Goal: Transaction & Acquisition: Obtain resource

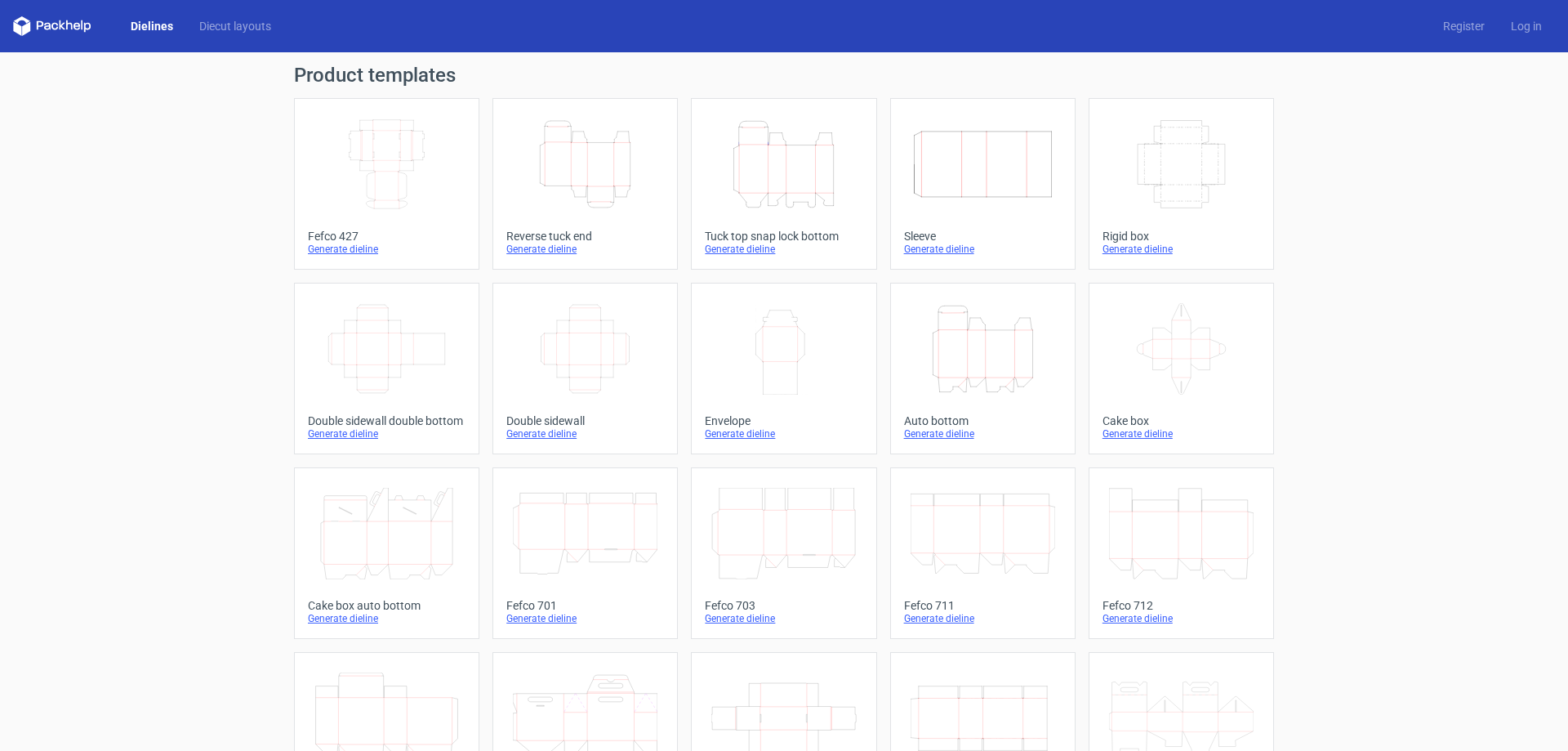
click at [818, 169] on icon "Height Depth Width" at bounding box center [783, 164] width 144 height 92
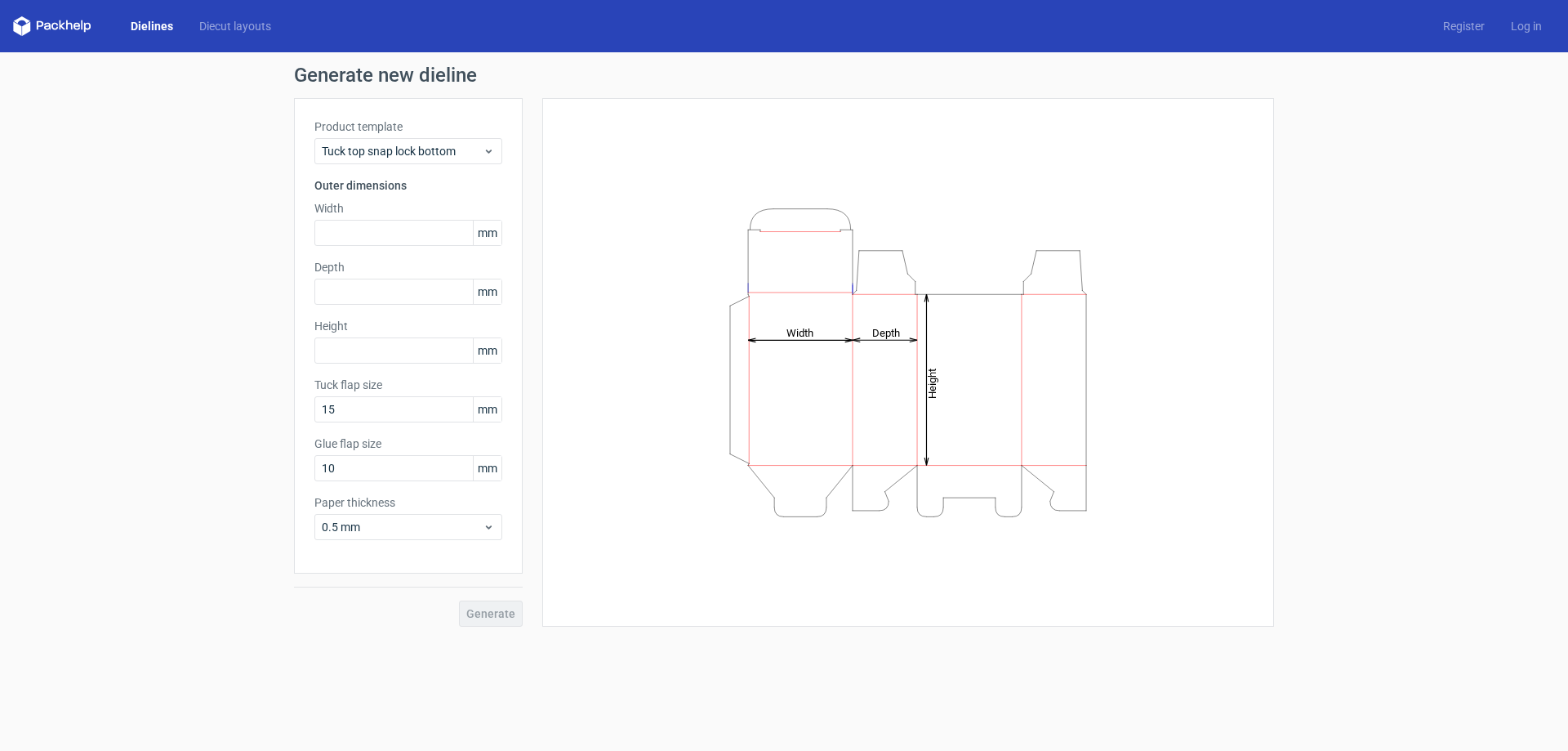
click at [489, 238] on span "mm" at bounding box center [486, 233] width 29 height 25
drag, startPoint x: 479, startPoint y: 234, endPoint x: 487, endPoint y: 235, distance: 8.1
click at [487, 235] on span "mm" at bounding box center [486, 233] width 29 height 25
click at [447, 239] on input "text" at bounding box center [408, 233] width 188 height 26
type input "80"
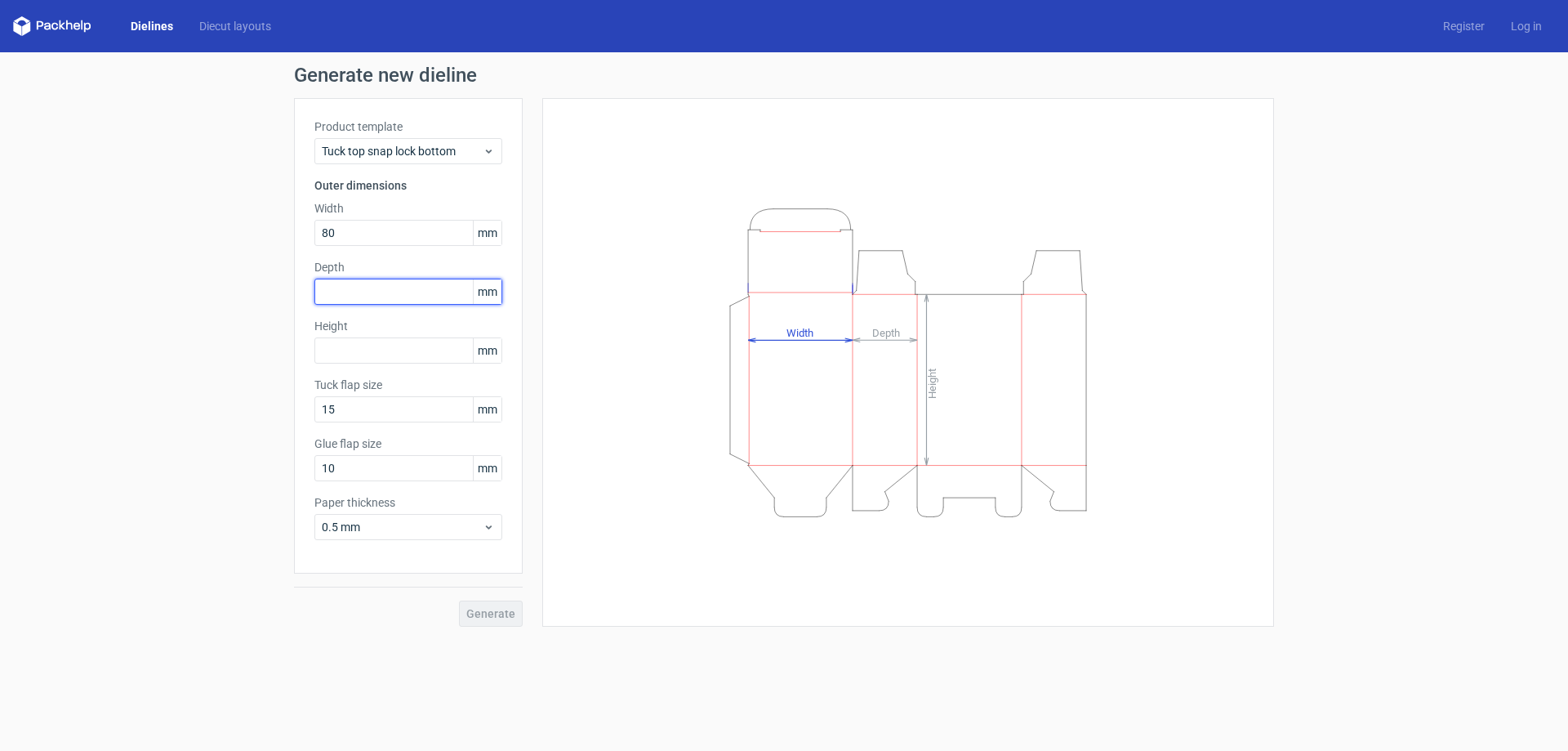
click at [384, 292] on input "text" at bounding box center [408, 291] width 188 height 26
type input "80"
click at [381, 354] on input "text" at bounding box center [408, 350] width 188 height 26
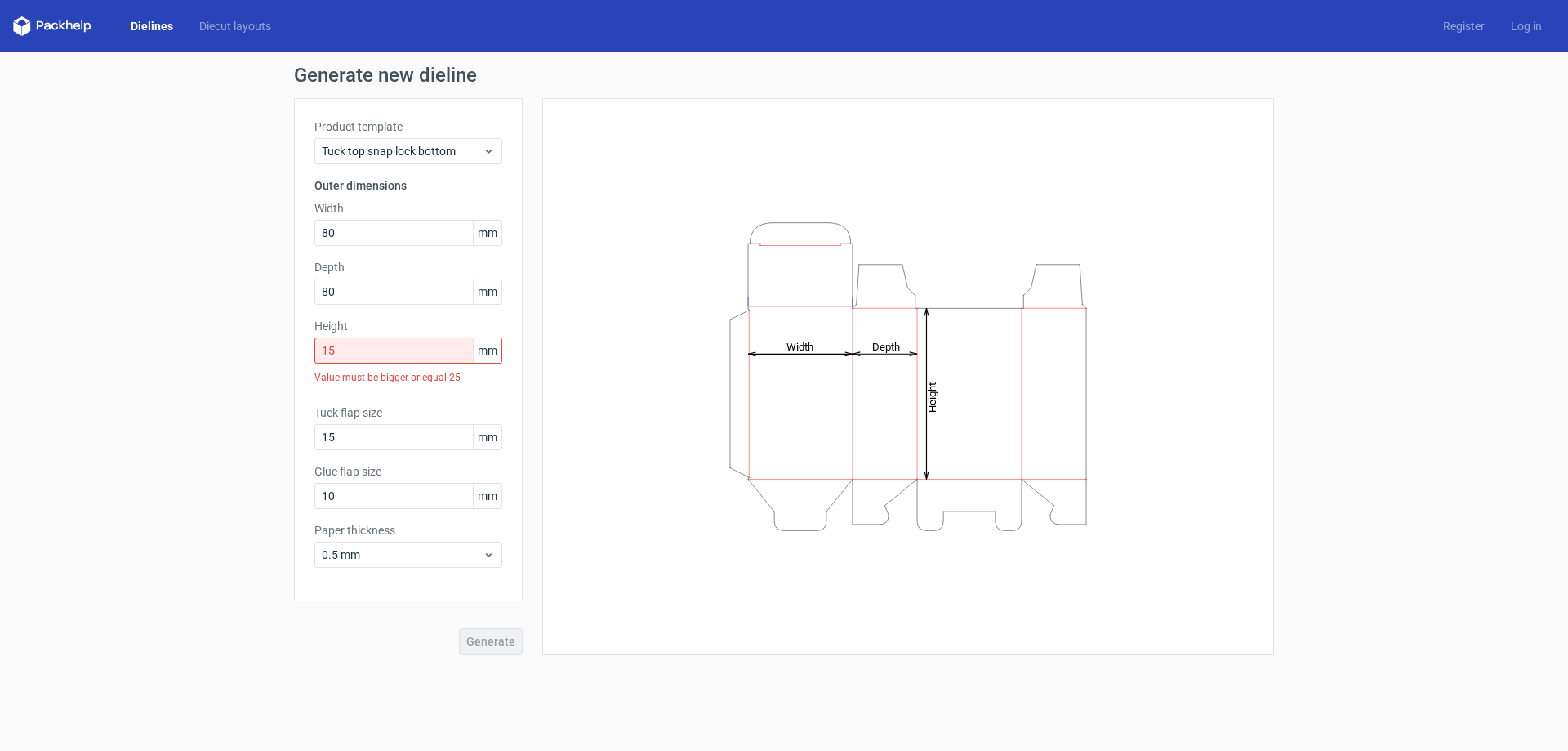
click at [488, 613] on div "Generate" at bounding box center [408, 628] width 228 height 53
drag, startPoint x: 329, startPoint y: 351, endPoint x: 307, endPoint y: 356, distance: 22.6
click at [307, 356] on div "Product template Tuck top snap lock bottom Outer dimensions Width 80 mm Depth 8…" at bounding box center [408, 349] width 228 height 503
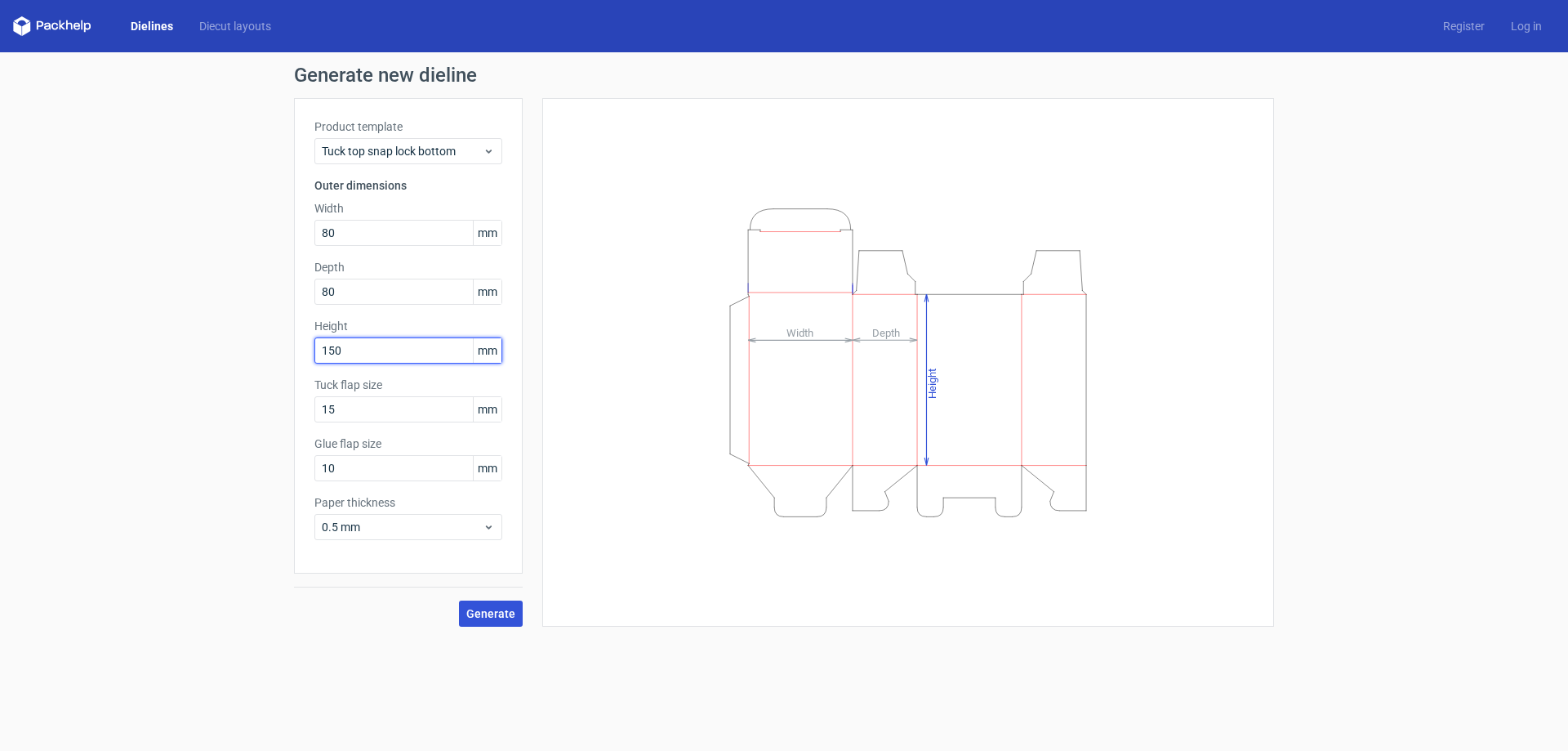
type input "150"
click at [495, 618] on span "Generate" at bounding box center [491, 613] width 49 height 11
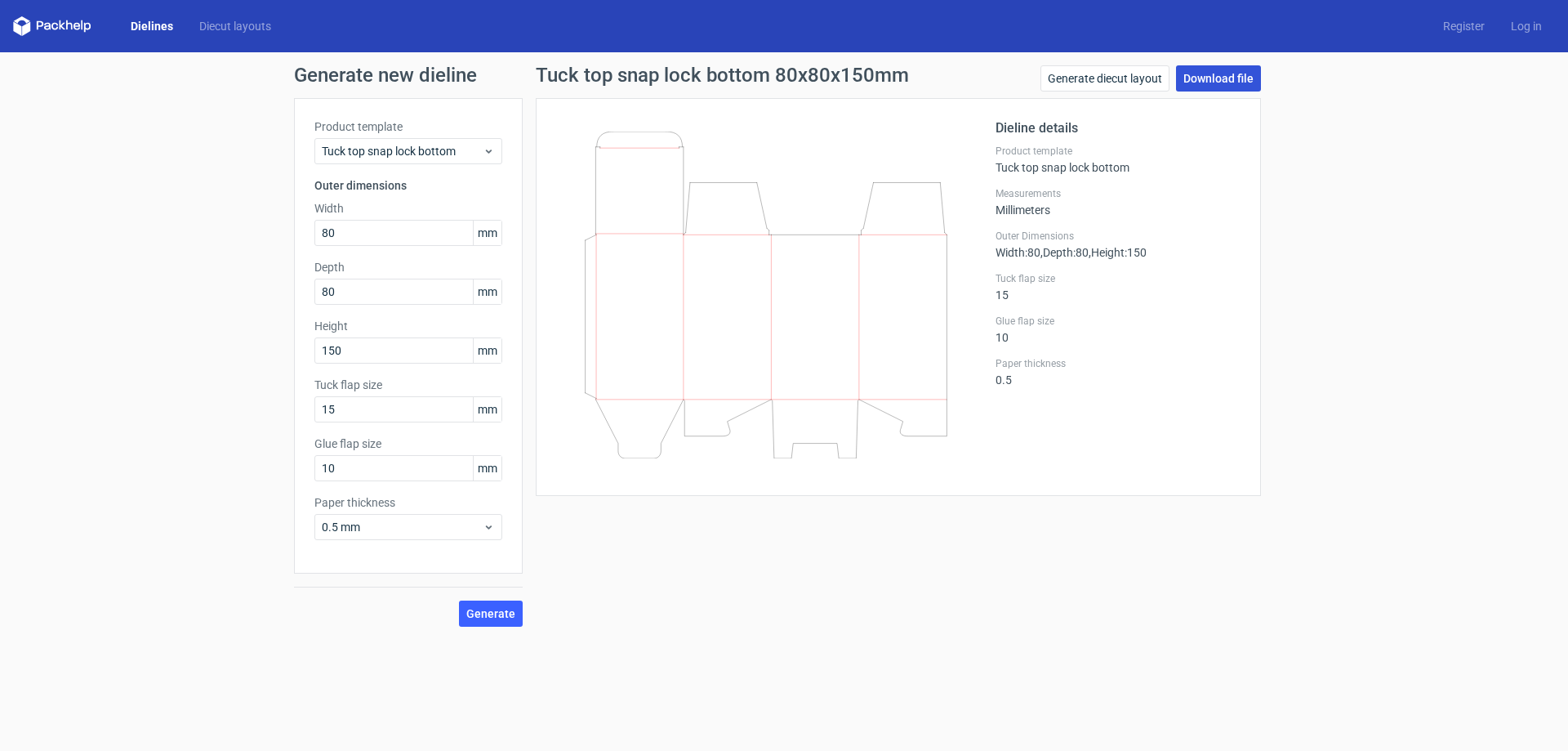
click at [1236, 79] on link "Download file" at bounding box center [1218, 79] width 85 height 26
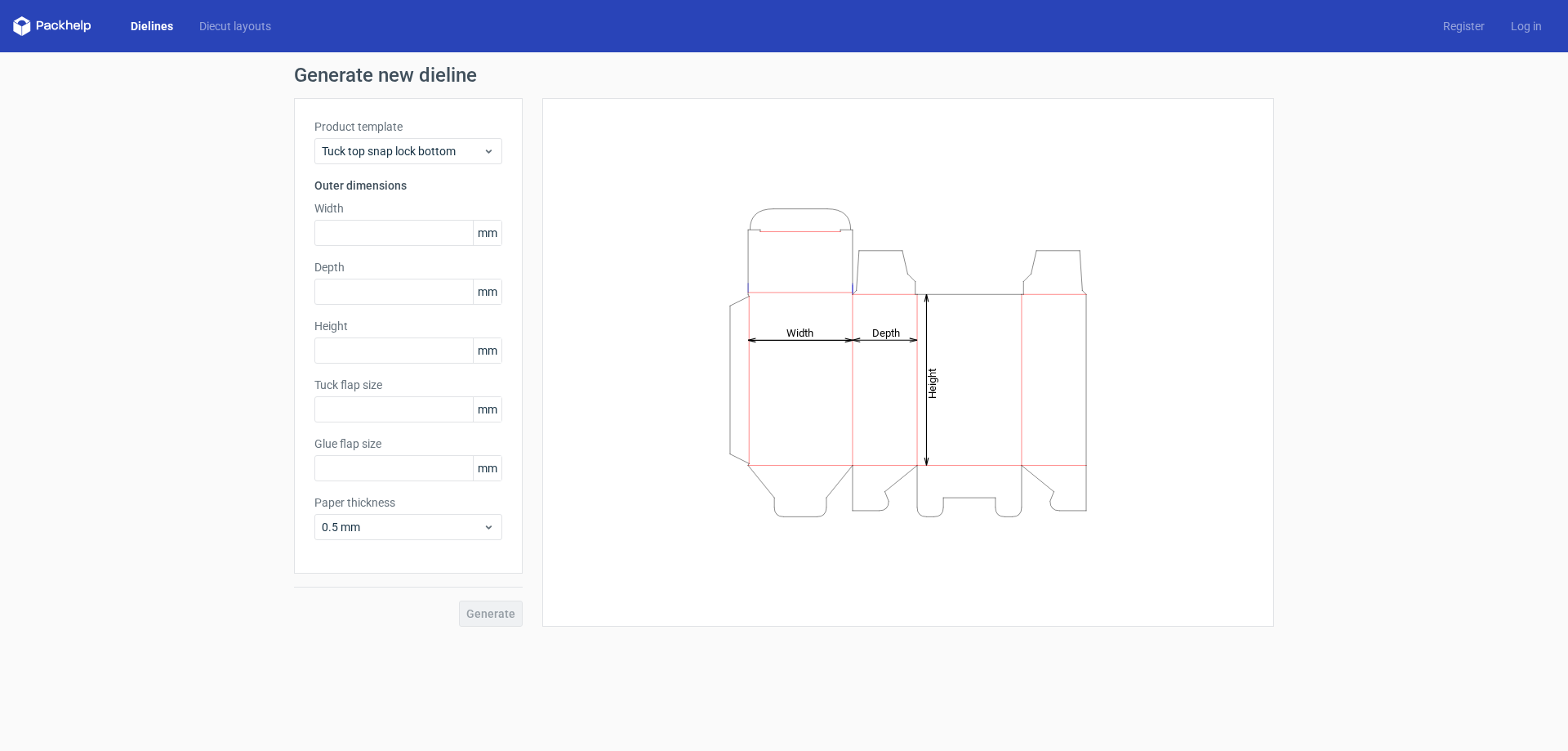
type input "15"
type input "10"
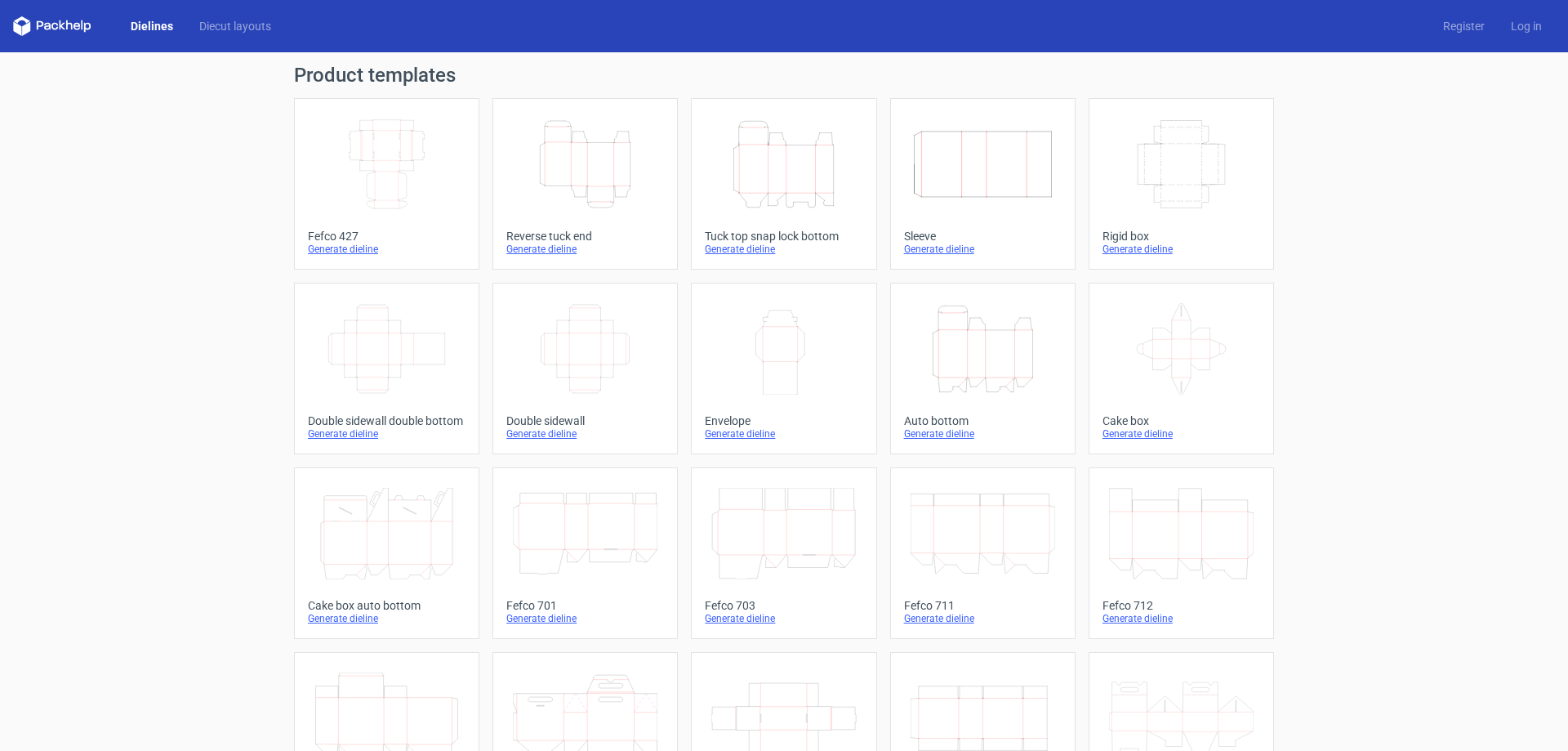
click at [782, 184] on icon "Height Depth Width" at bounding box center [783, 164] width 144 height 92
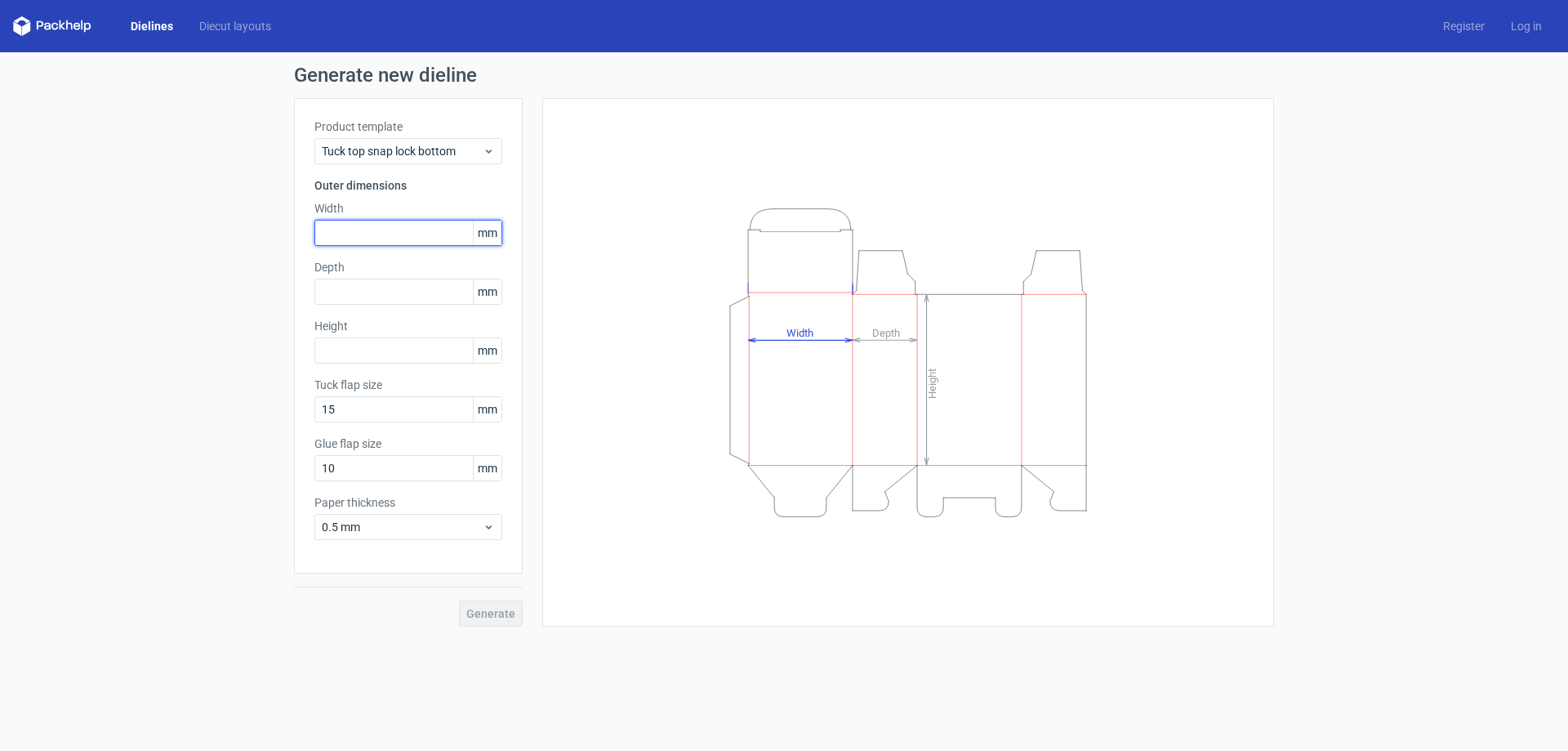
click at [333, 229] on input "text" at bounding box center [408, 233] width 188 height 26
type input "105"
click at [336, 286] on input "text" at bounding box center [408, 291] width 188 height 26
type input "105"
click at [348, 351] on input "text" at bounding box center [408, 350] width 188 height 26
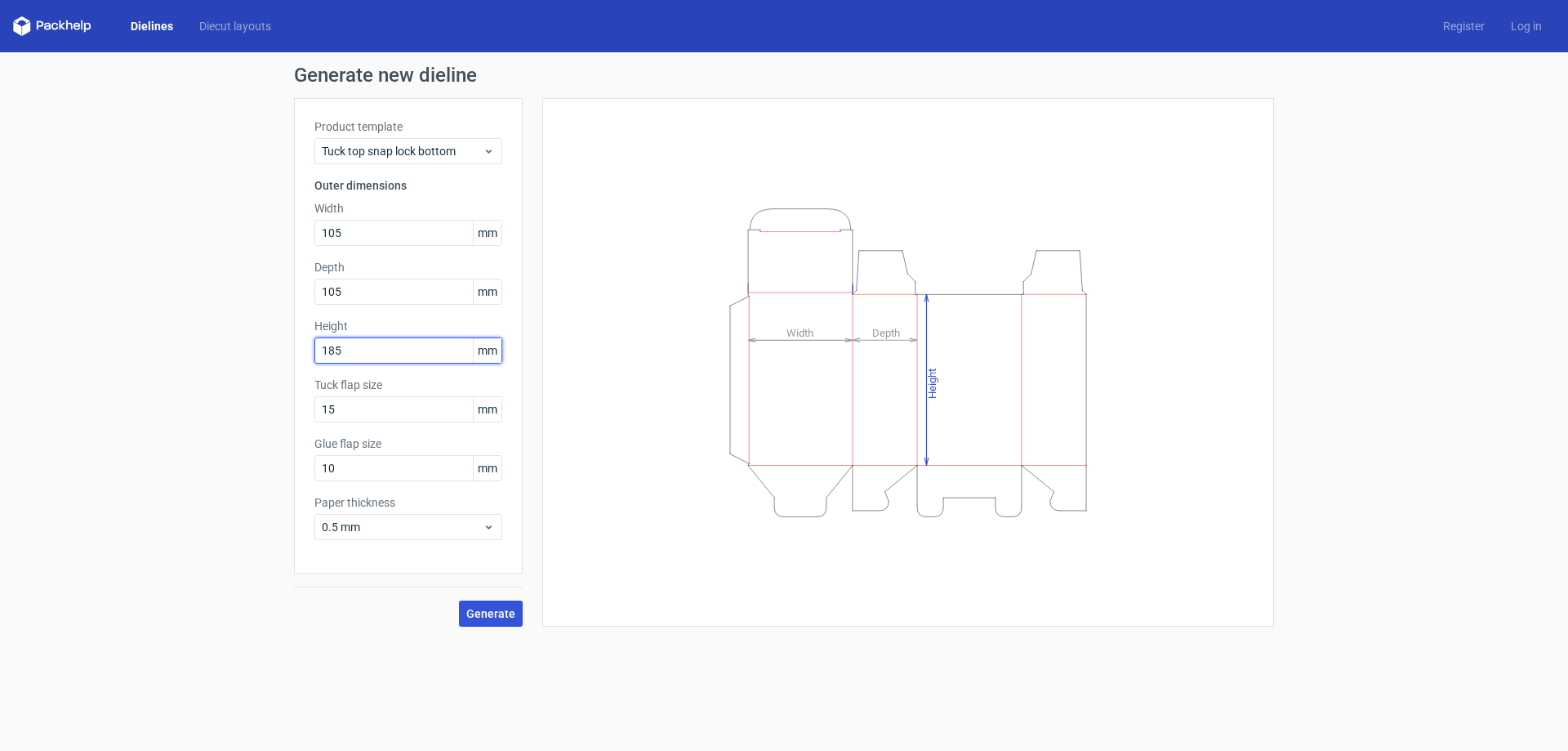
type input "185"
click at [494, 613] on span "Generate" at bounding box center [491, 613] width 49 height 11
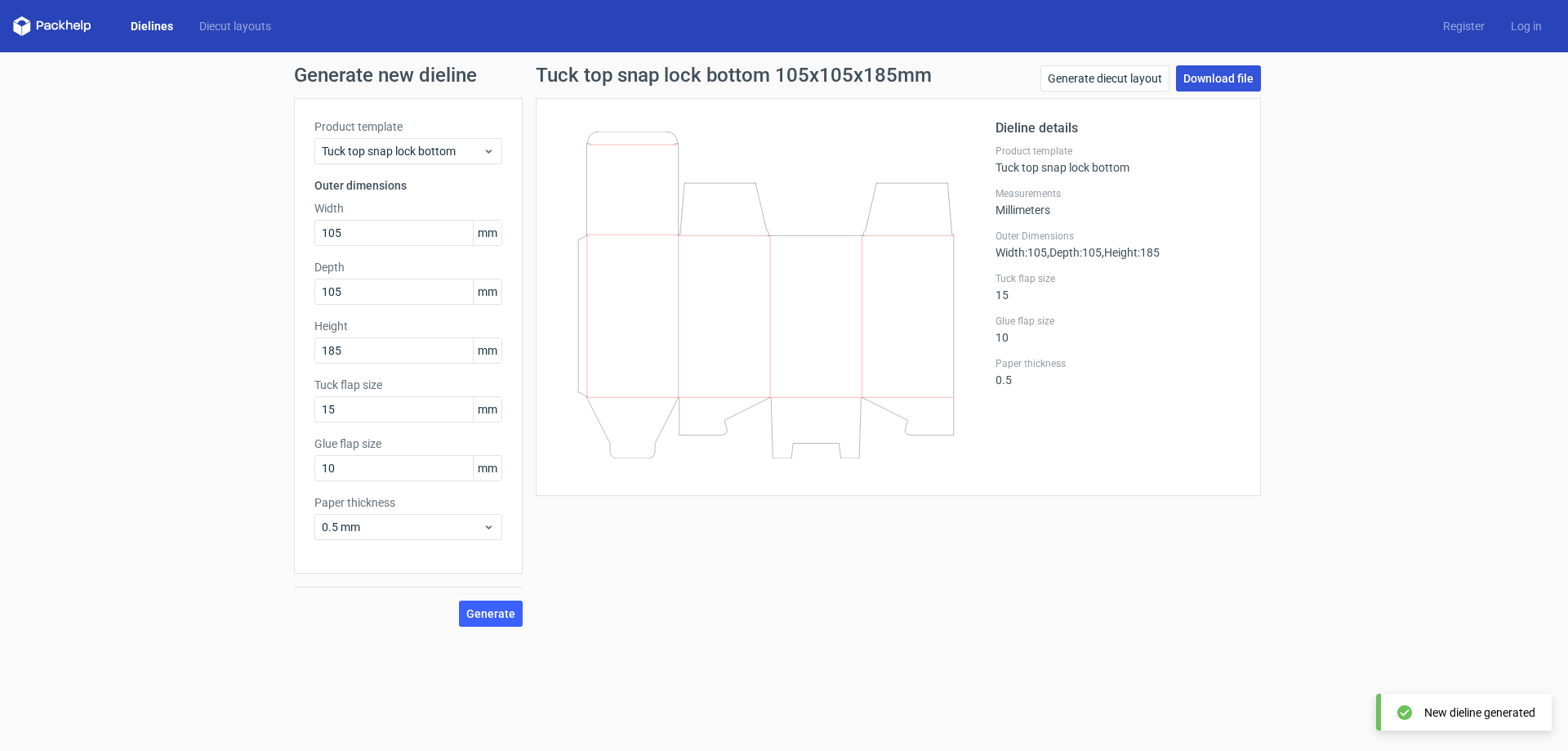
click at [1205, 77] on link "Download file" at bounding box center [1218, 79] width 85 height 26
drag, startPoint x: 351, startPoint y: 231, endPoint x: 286, endPoint y: 230, distance: 65.0
click at [287, 230] on div "Generate new dieline Product template Tuck top snap lock bottom Outer dimension…" at bounding box center [784, 346] width 1568 height 587
click at [382, 525] on span "0.5 mm" at bounding box center [402, 527] width 161 height 17
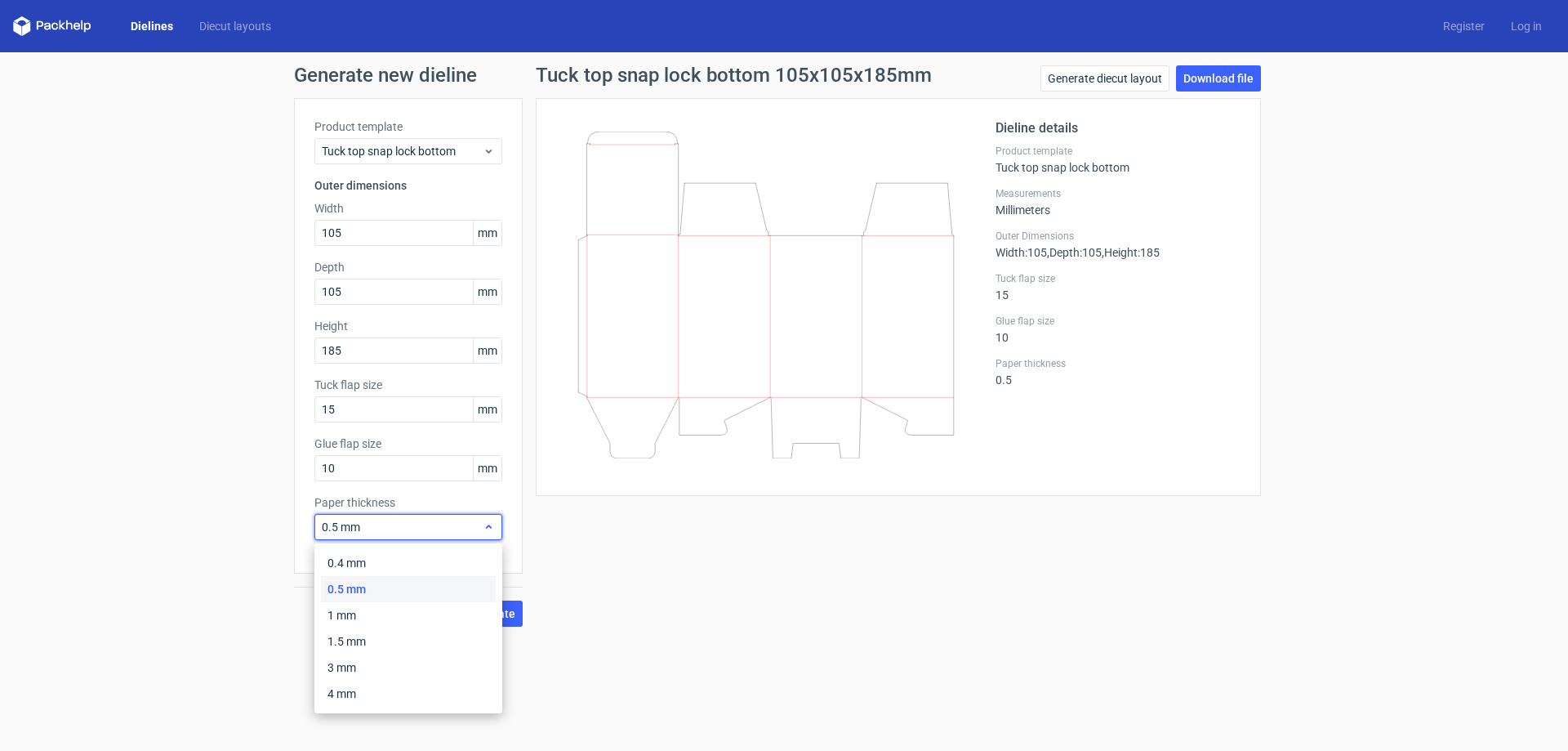
click at [382, 525] on span "0.5 mm" at bounding box center [402, 527] width 161 height 17
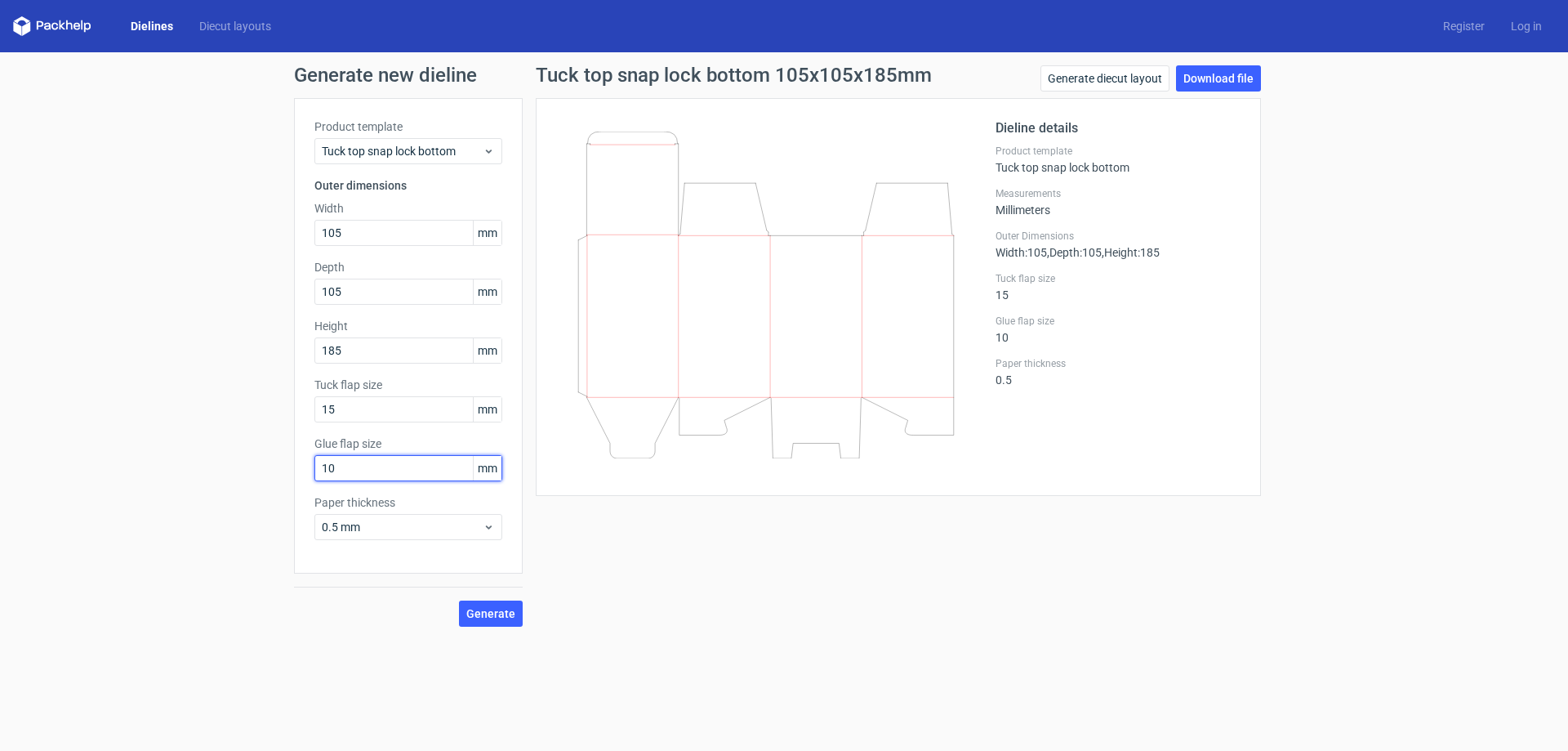
click at [390, 470] on input "10" at bounding box center [408, 468] width 188 height 26
click at [404, 144] on span "Tuck top snap lock bottom" at bounding box center [402, 151] width 161 height 17
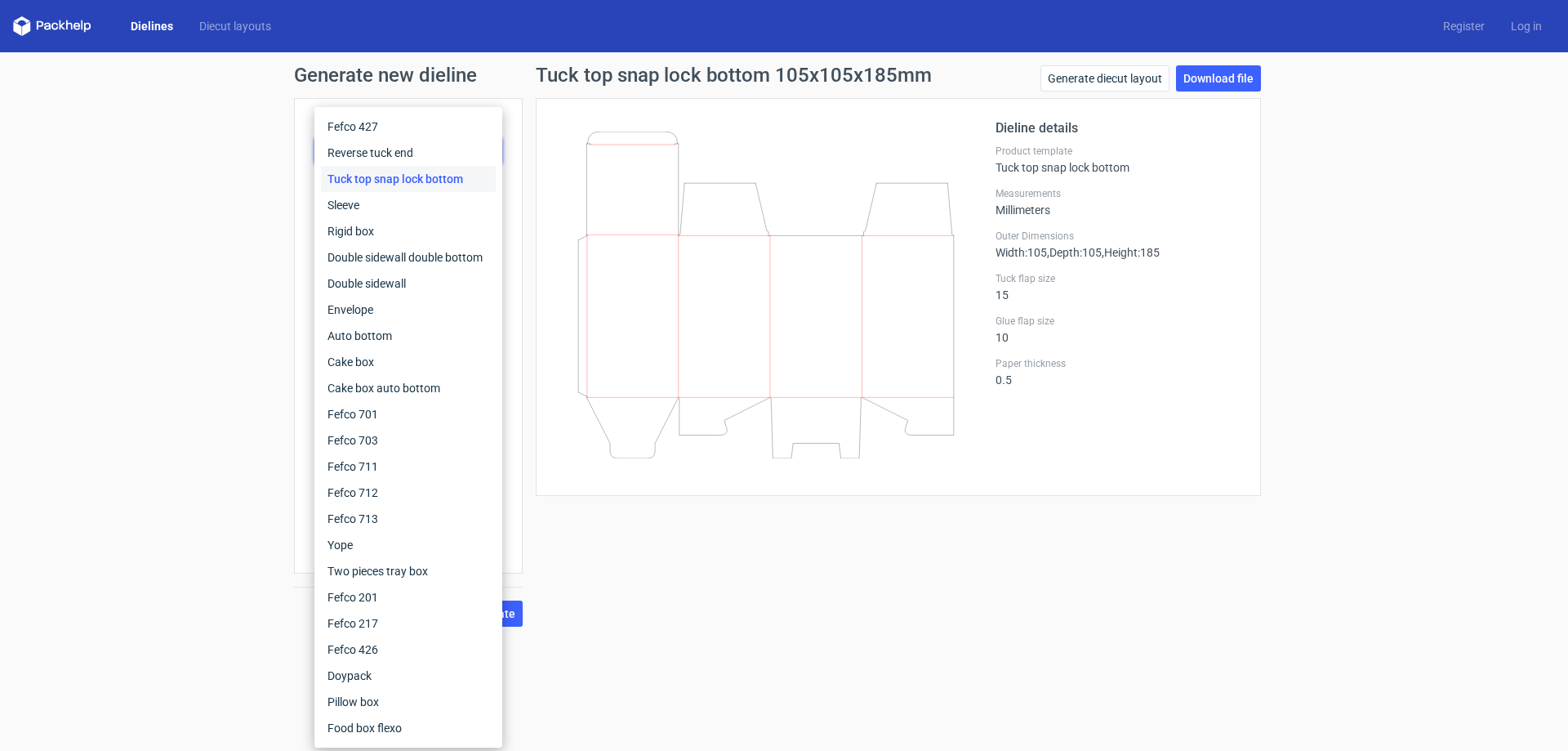
click at [162, 228] on div "Generate new dieline Product template Tuck top snap lock bottom Outer dimension…" at bounding box center [784, 346] width 1568 height 587
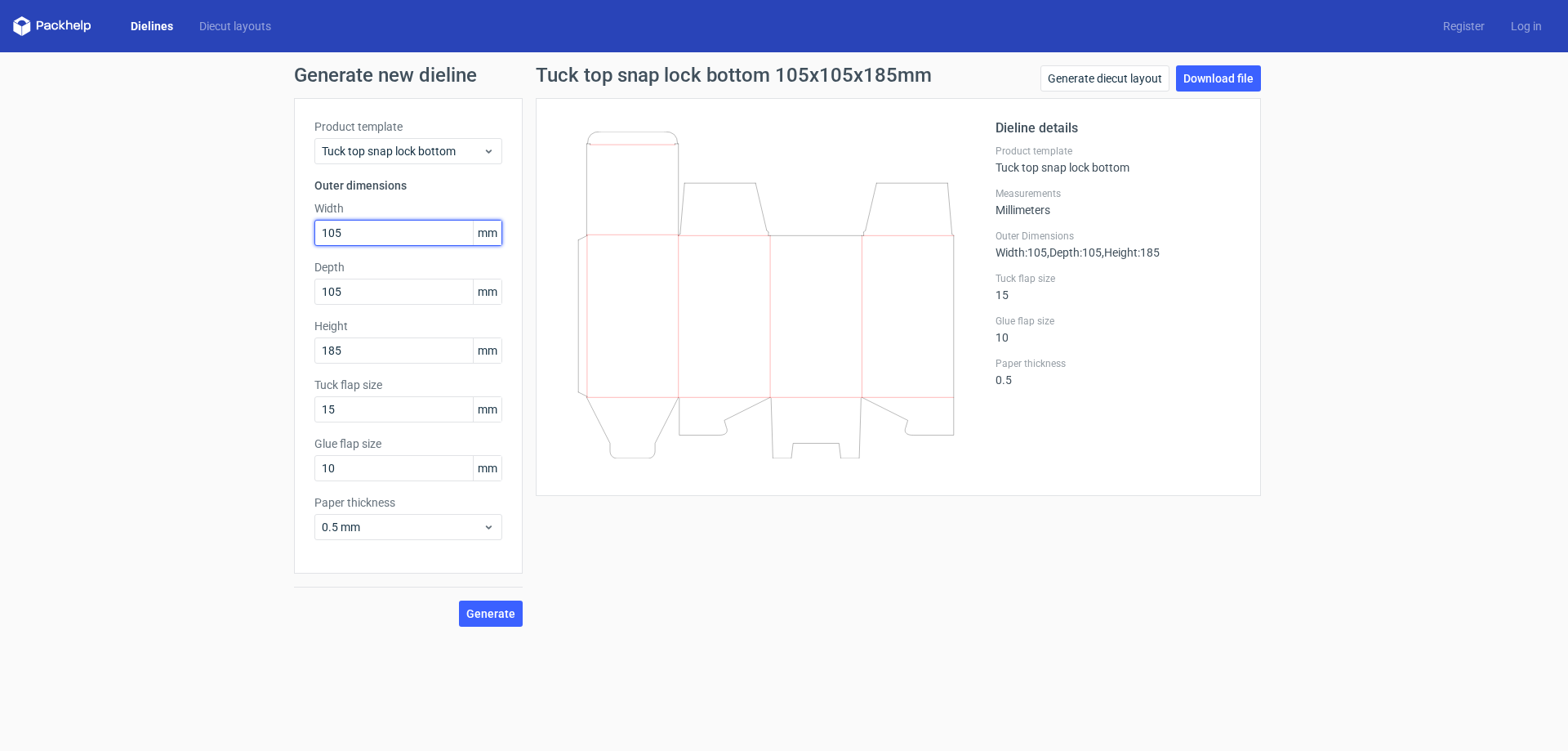
drag, startPoint x: 361, startPoint y: 229, endPoint x: 285, endPoint y: 233, distance: 76.1
click at [285, 233] on div "Generate new dieline Product template Tuck top snap lock bottom Outer dimension…" at bounding box center [784, 346] width 1568 height 587
type input "120"
drag, startPoint x: 348, startPoint y: 289, endPoint x: 278, endPoint y: 297, distance: 70.5
click at [278, 297] on div "Generate new dieline Product template Tuck top snap lock bottom Outer dimension…" at bounding box center [784, 346] width 1568 height 587
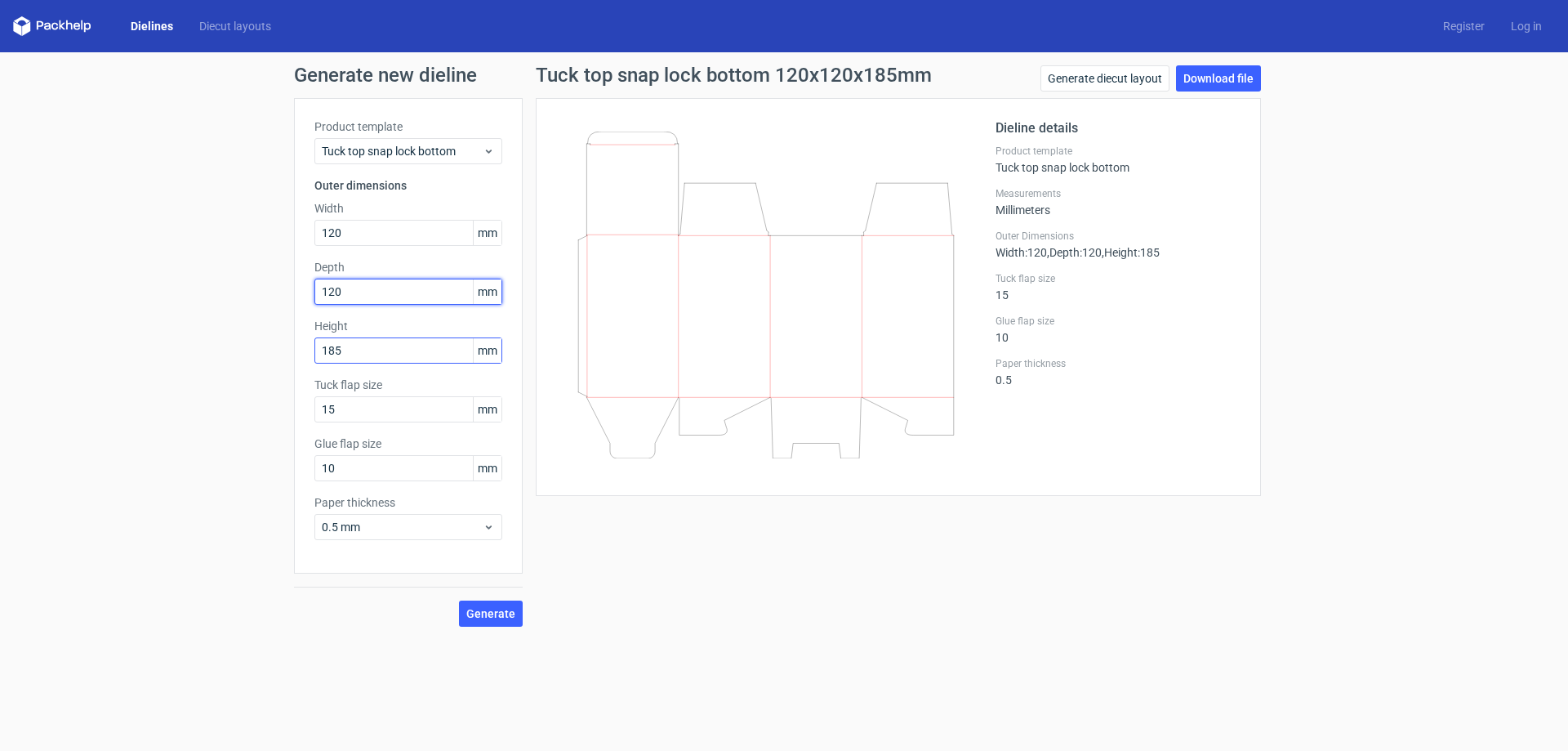
type input "120"
click at [366, 350] on input "185" at bounding box center [408, 350] width 188 height 26
drag, startPoint x: 362, startPoint y: 353, endPoint x: 271, endPoint y: 353, distance: 91.0
click at [271, 353] on div "Generate new dieline Product template Tuck top snap lock bottom Outer dimension…" at bounding box center [784, 346] width 1568 height 587
type input "210"
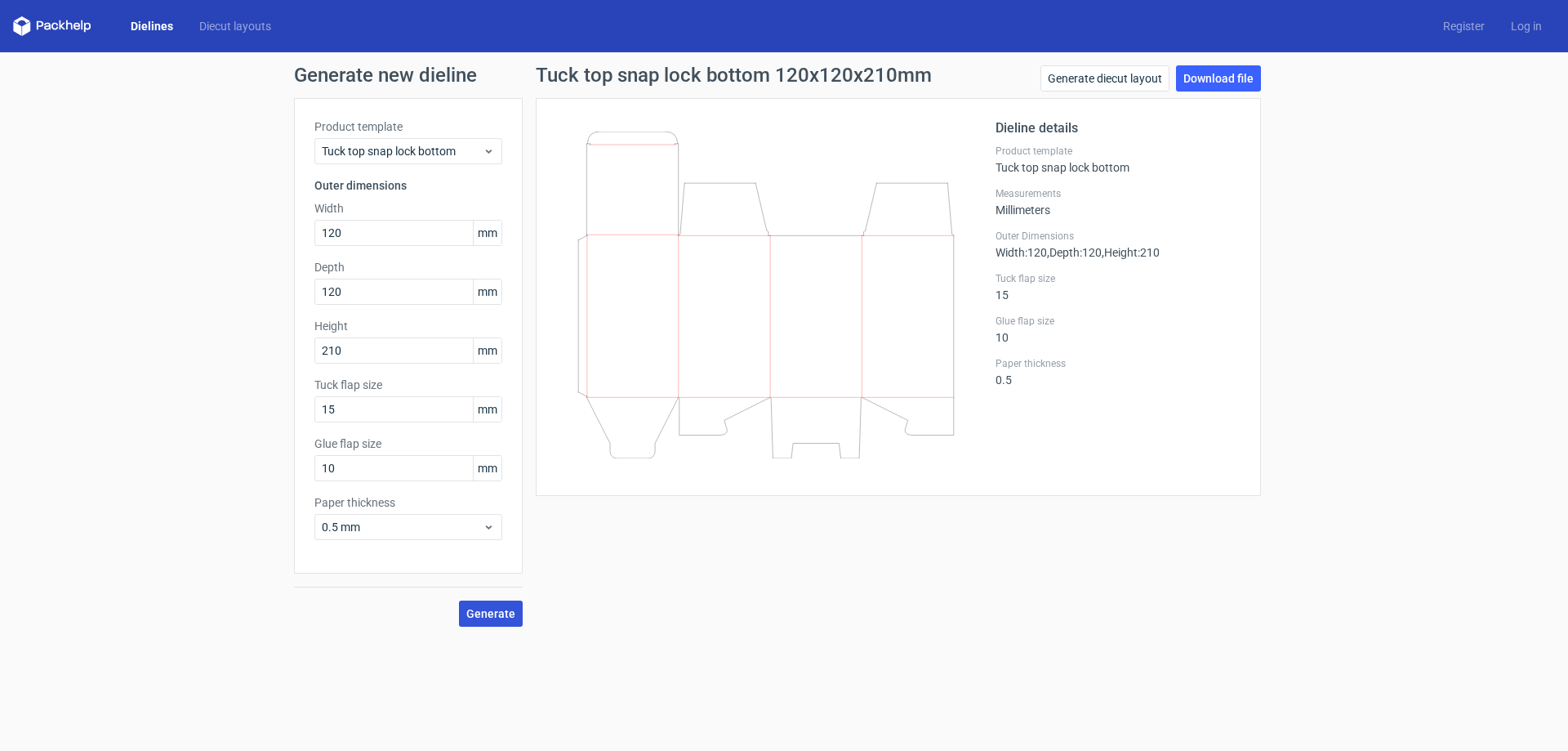
click at [503, 616] on span "Generate" at bounding box center [491, 613] width 49 height 11
click at [1223, 74] on link "Download file" at bounding box center [1218, 79] width 85 height 26
drag, startPoint x: 308, startPoint y: 236, endPoint x: 284, endPoint y: 242, distance: 24.7
click at [284, 242] on div "Generate new dieline Product template Tuck top snap lock bottom Outer dimension…" at bounding box center [784, 346] width 1568 height 587
type input "130"
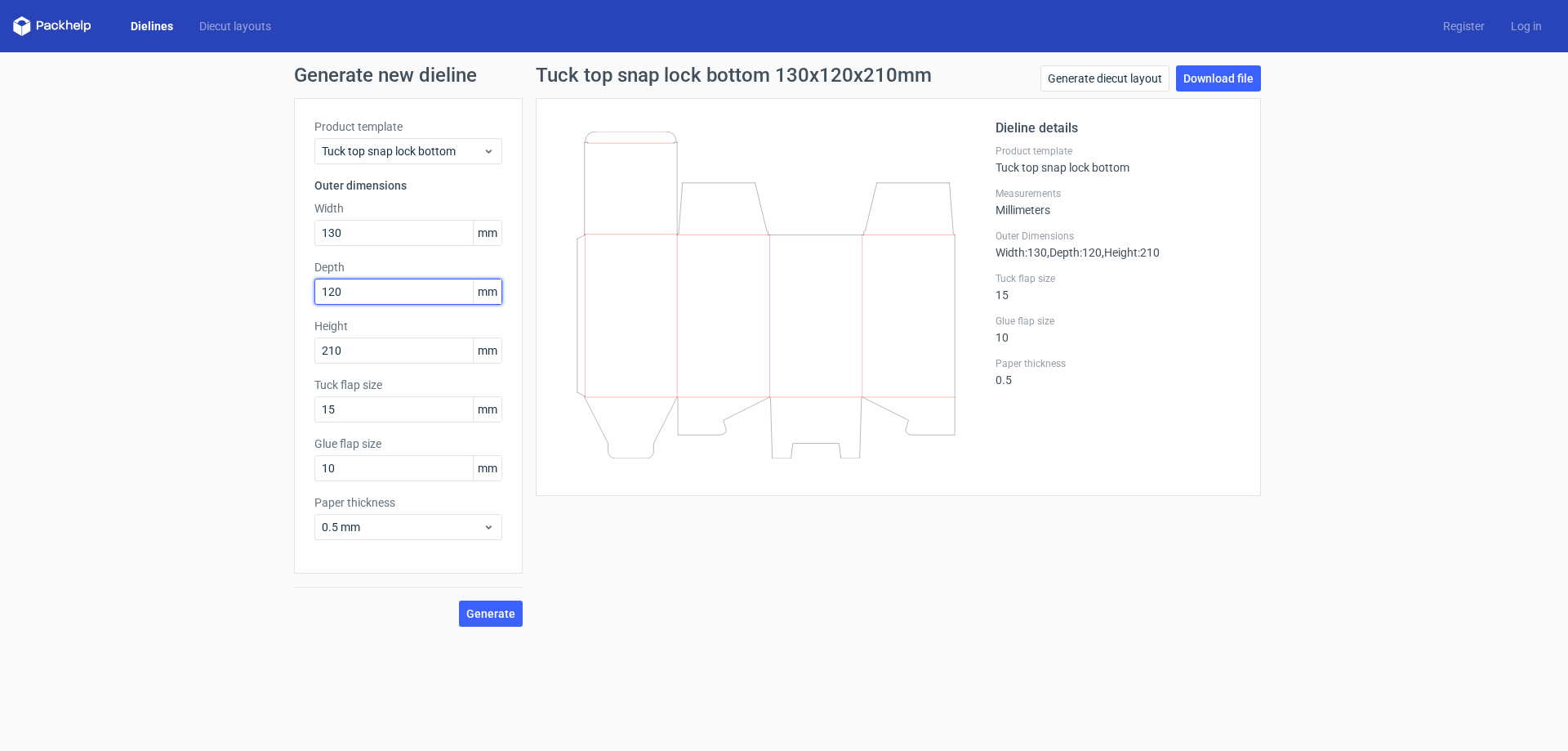
drag, startPoint x: 341, startPoint y: 290, endPoint x: 280, endPoint y: 299, distance: 61.7
click at [280, 299] on div "Generate new dieline Product template Tuck top snap lock bottom Outer dimension…" at bounding box center [784, 346] width 1568 height 587
type input "130"
drag, startPoint x: 346, startPoint y: 354, endPoint x: 286, endPoint y: 361, distance: 60.4
click at [286, 361] on div "Generate new dieline Product template Tuck top snap lock bottom Outer dimension…" at bounding box center [784, 346] width 1568 height 587
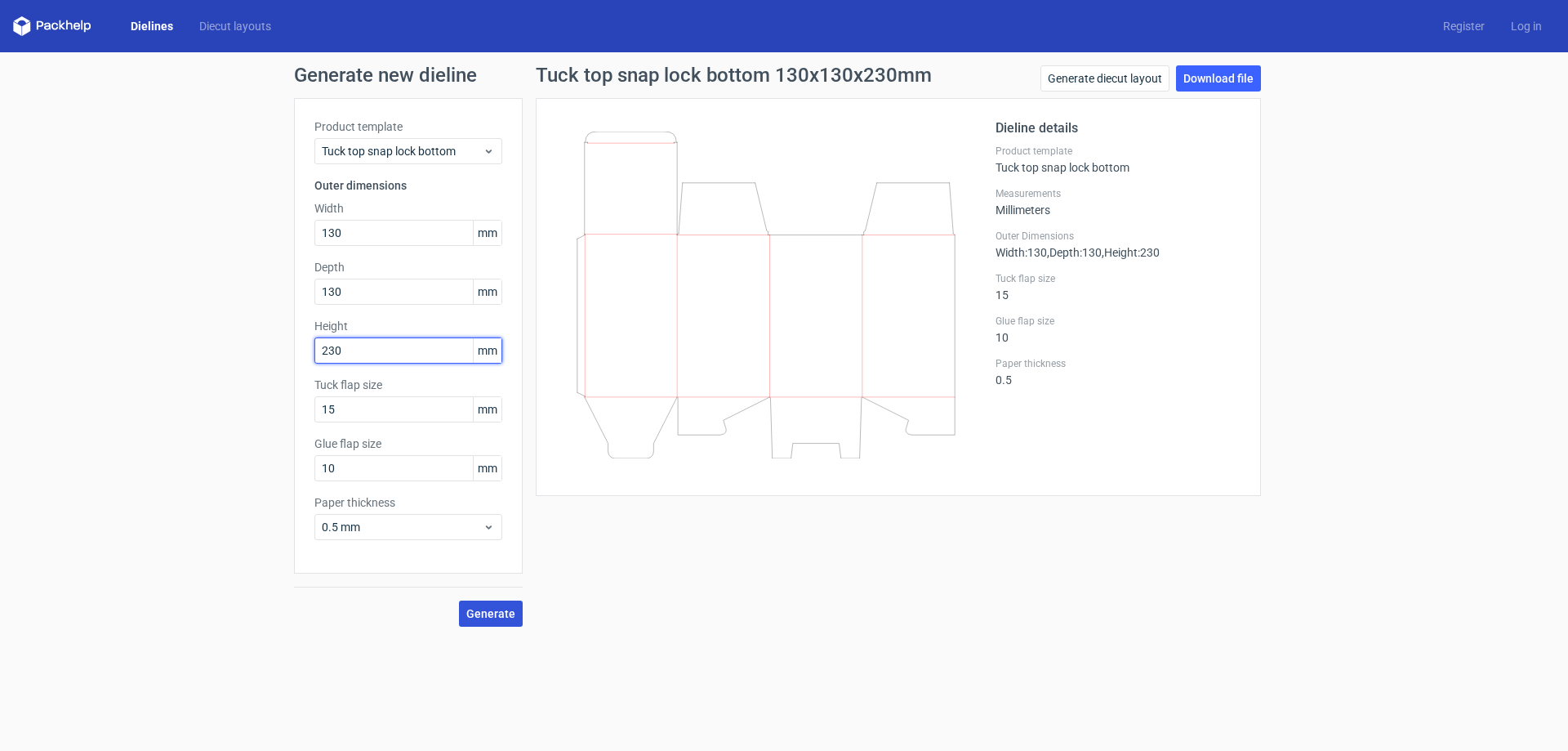
type input "230"
click at [476, 610] on span "Generate" at bounding box center [491, 613] width 49 height 11
click at [1208, 81] on link "Download file" at bounding box center [1218, 79] width 85 height 26
